Goal: Information Seeking & Learning: Find specific fact

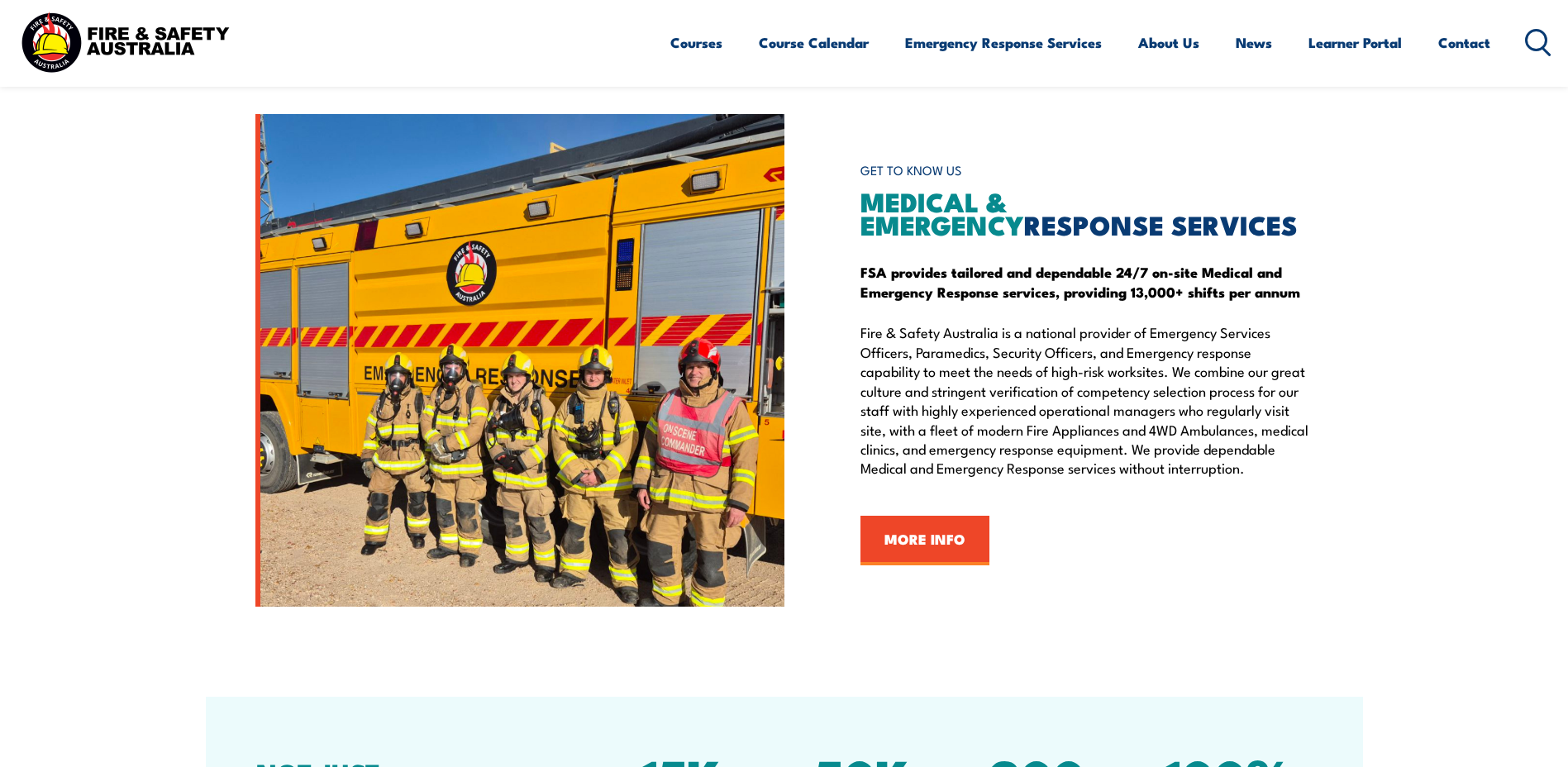
scroll to position [1902, 0]
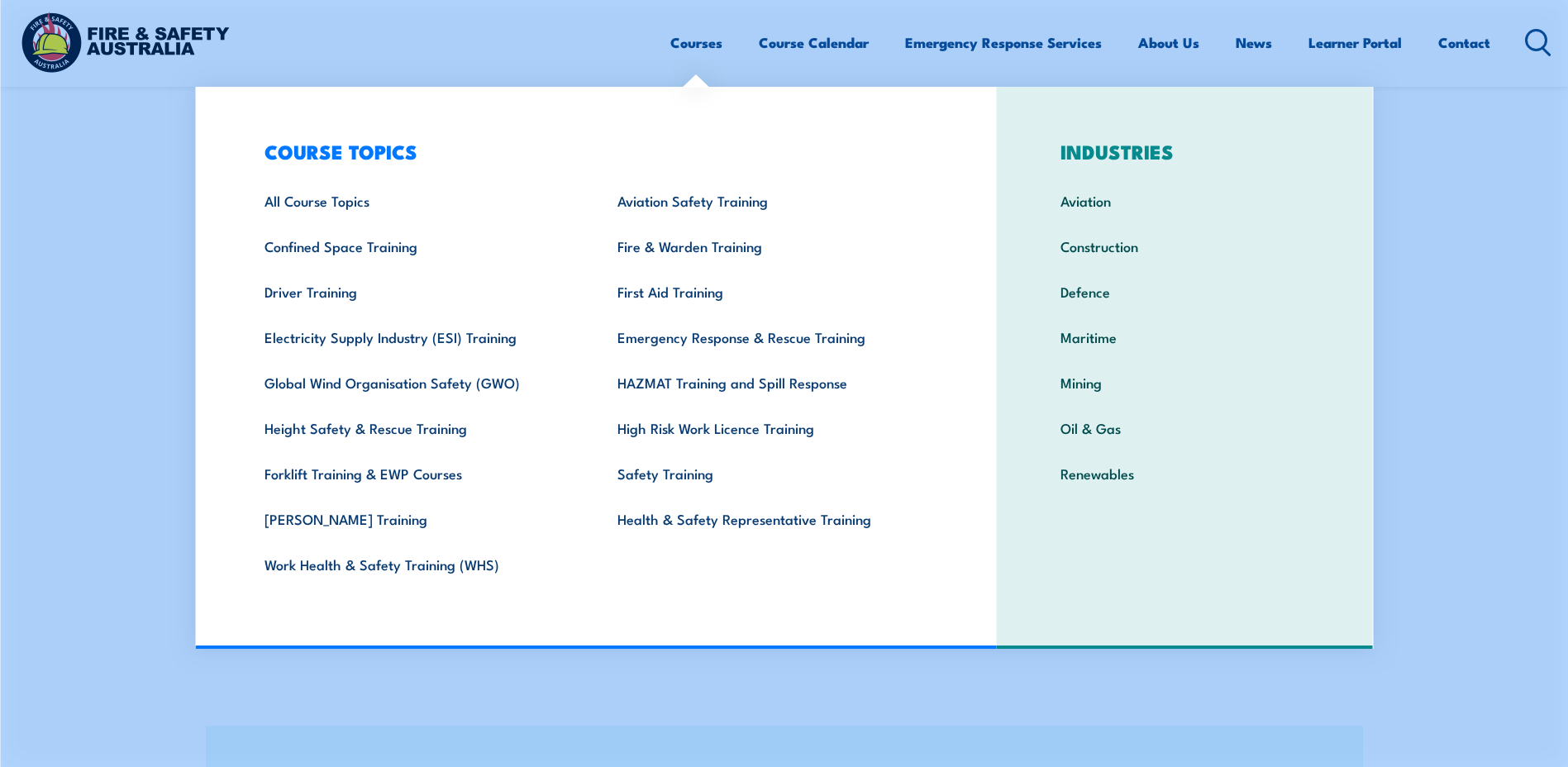
click at [991, 227] on div "COURSE TOPICS All Course Topics Aviation Safety Training Confined Space Trainin…" at bounding box center [595, 368] width 802 height 562
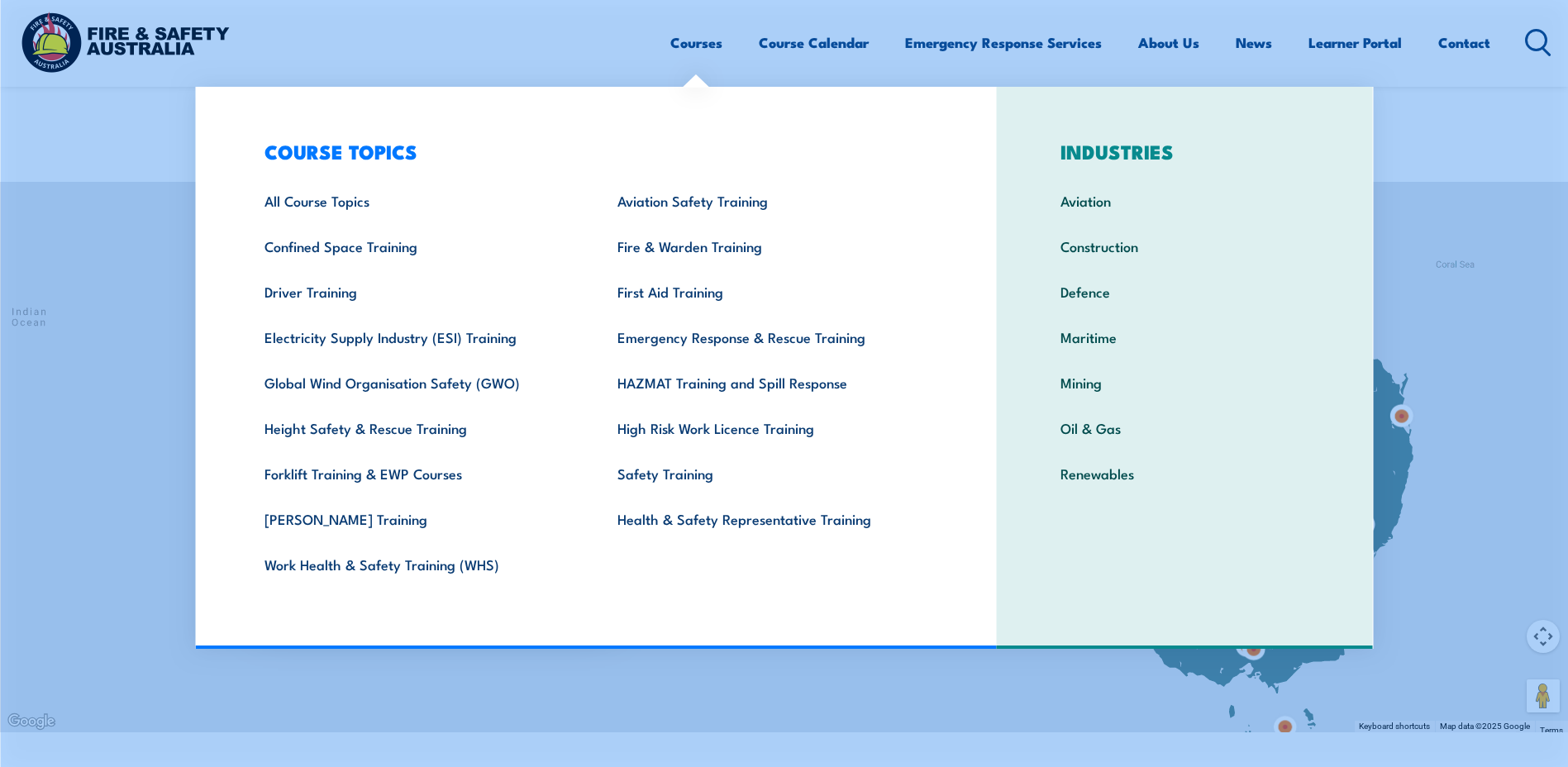
scroll to position [1240, 0]
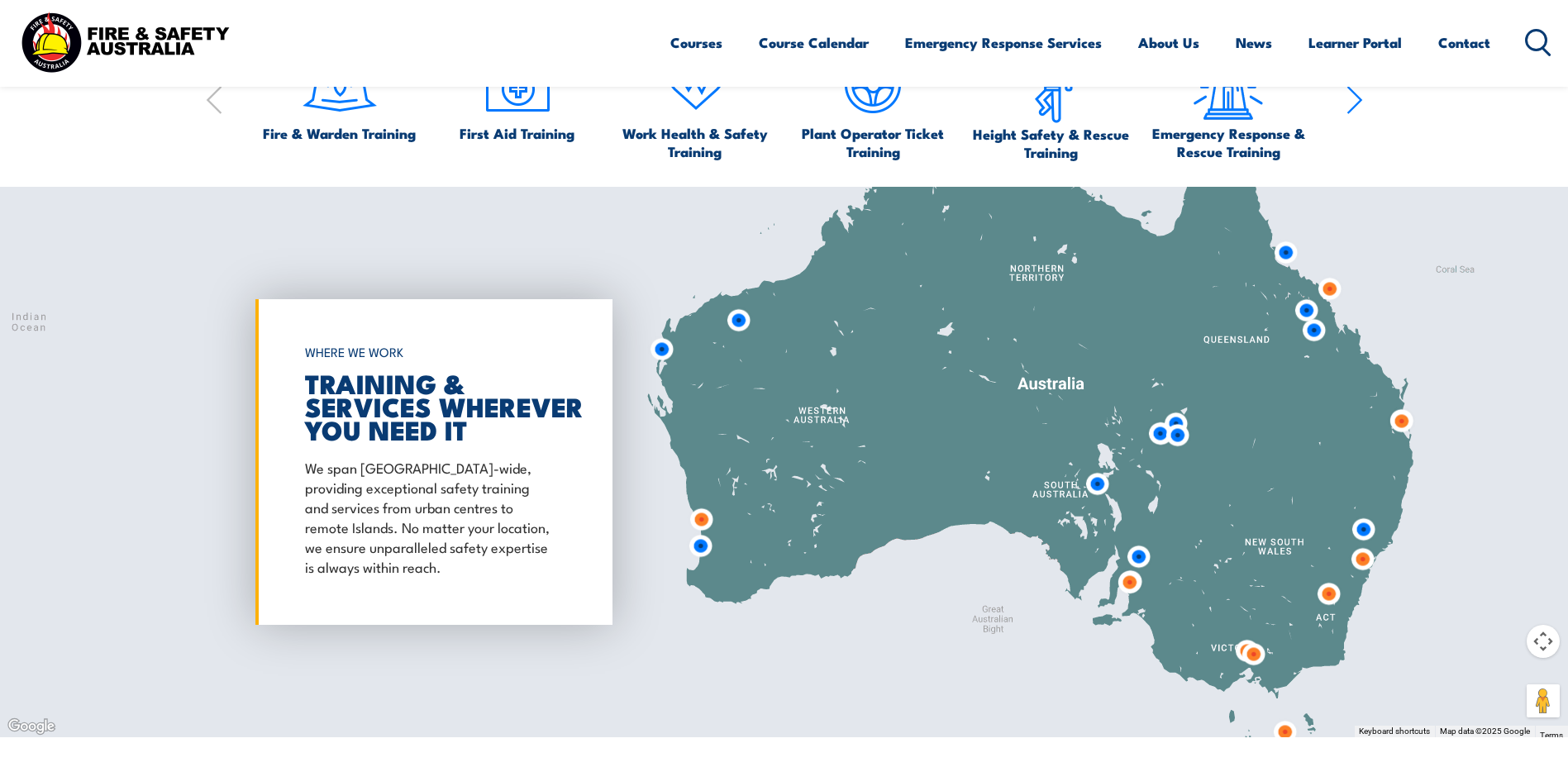
click at [1545, 47] on icon at bounding box center [1538, 42] width 26 height 27
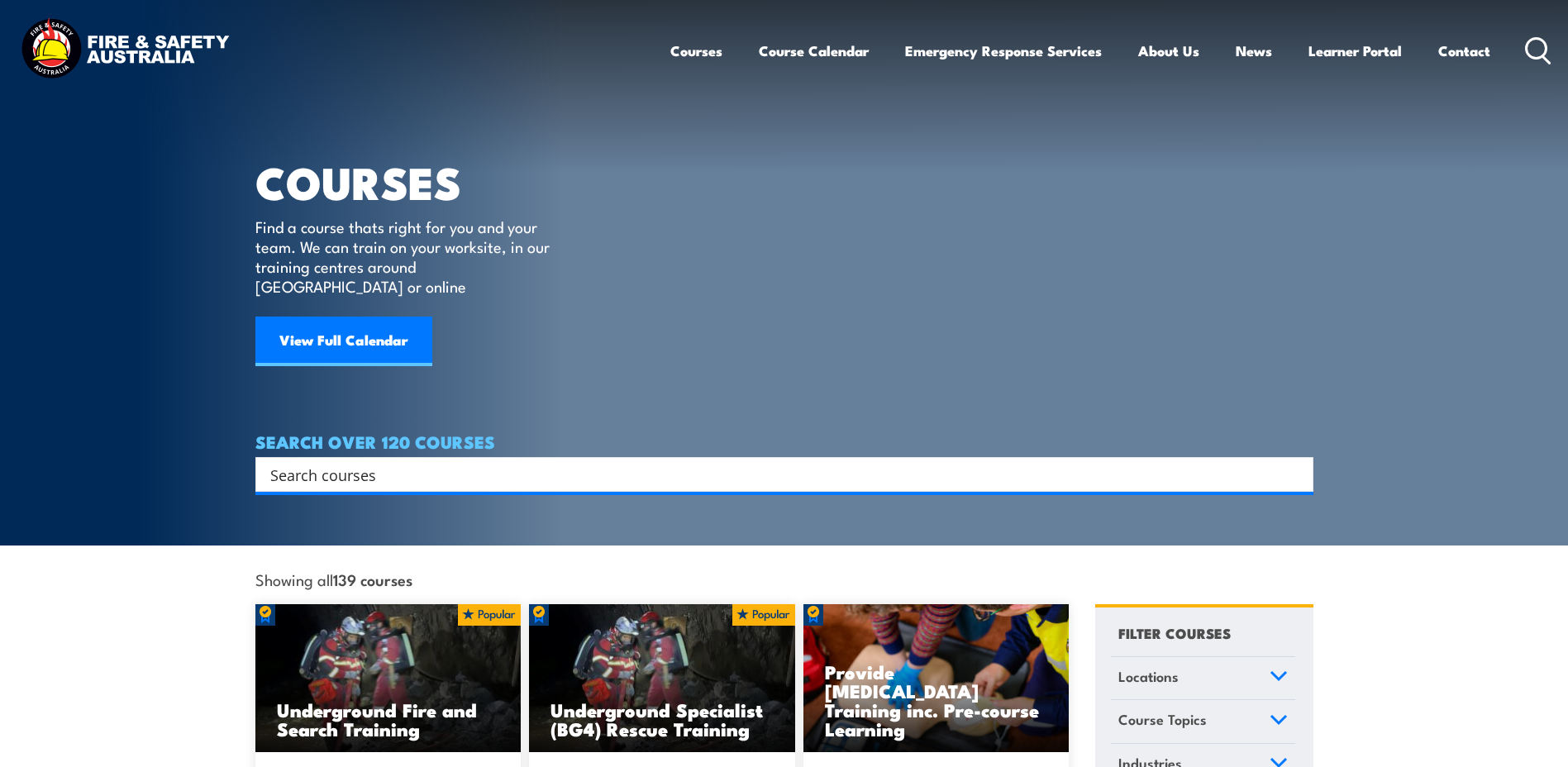
click at [281, 462] on input "Search input" at bounding box center [773, 474] width 1007 height 24
type input "emergency procedure guide"
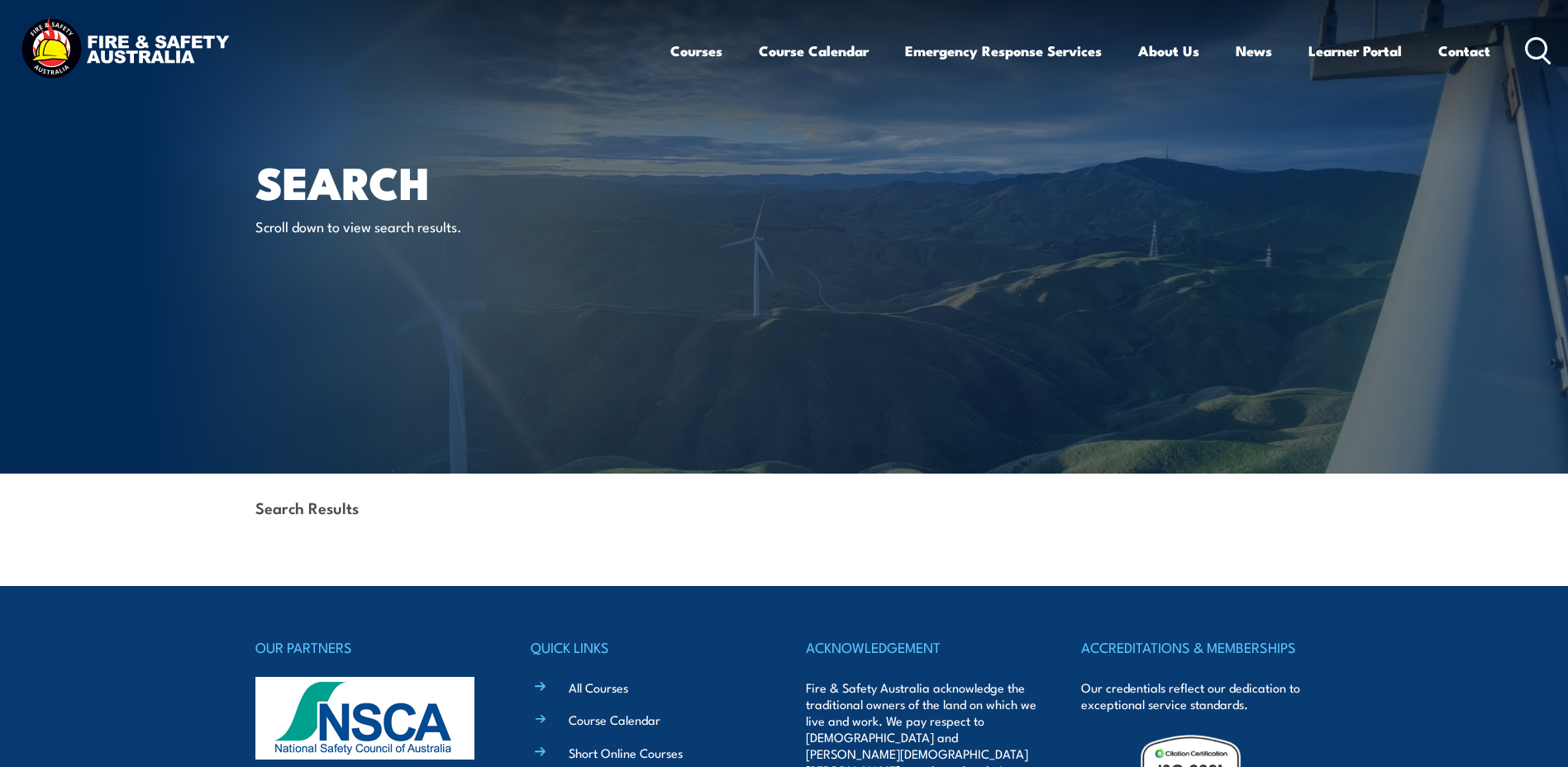
drag, startPoint x: 48, startPoint y: 50, endPoint x: 62, endPoint y: 54, distance: 14.6
click at [49, 50] on img at bounding box center [125, 51] width 217 height 71
